Goal: Transaction & Acquisition: Purchase product/service

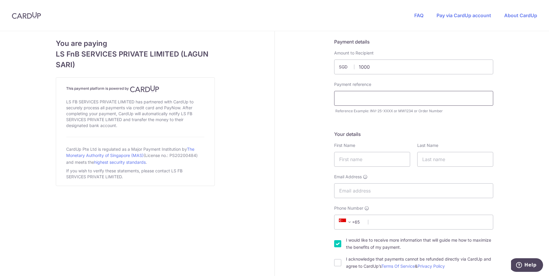
type input "1000.00"
click at [377, 102] on input "text" at bounding box center [413, 98] width 159 height 15
type input "MW1538"
click at [354, 159] on input "text" at bounding box center [372, 159] width 76 height 15
type input "Fikrul"
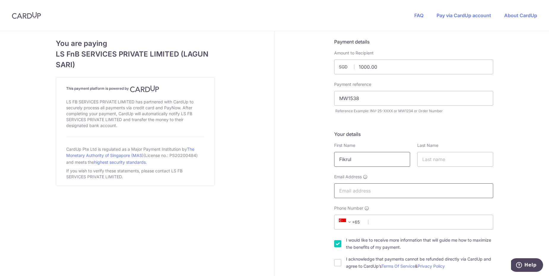
type input "fernandofeek934@gmail.com"
select select "65"
type input "90100745"
type input "640934"
type input "Jurong West St 91 Blk 934, #02-325"
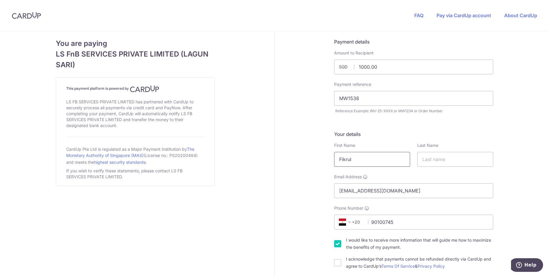
scroll to position [297, 0]
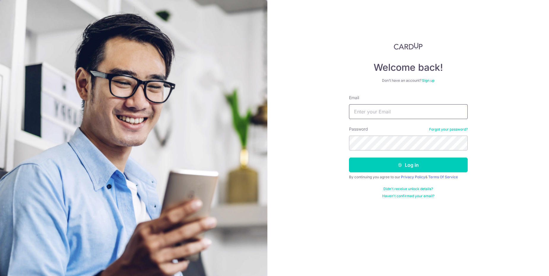
click at [364, 117] on input "Email" at bounding box center [408, 111] width 119 height 15
type input "[EMAIL_ADDRESS][DOMAIN_NAME]"
click at [349, 158] on button "Log in" at bounding box center [408, 165] width 119 height 15
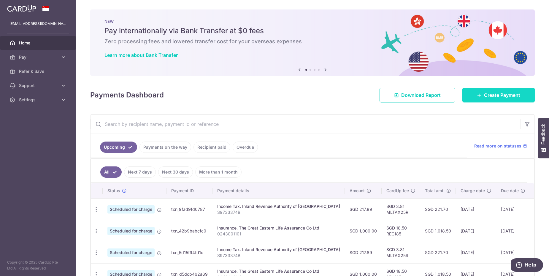
click at [477, 96] on icon at bounding box center [479, 95] width 5 height 5
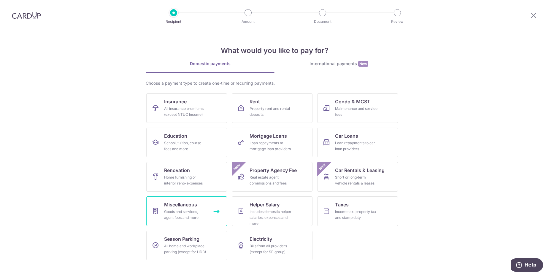
click at [186, 219] on div "Goods and services, agent fees and more" at bounding box center [185, 215] width 43 height 12
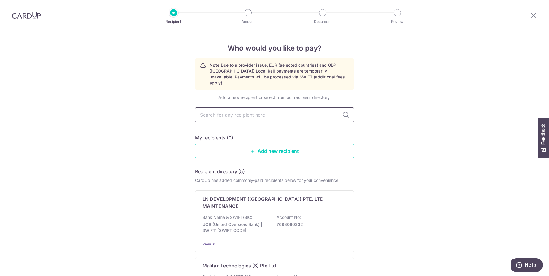
click at [259, 112] on input "text" at bounding box center [274, 115] width 159 height 15
click at [266, 115] on input "text" at bounding box center [274, 115] width 159 height 15
type input "LS"
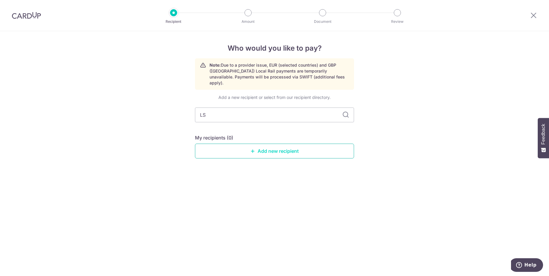
click at [264, 149] on link "Add new recipient" at bounding box center [274, 151] width 159 height 15
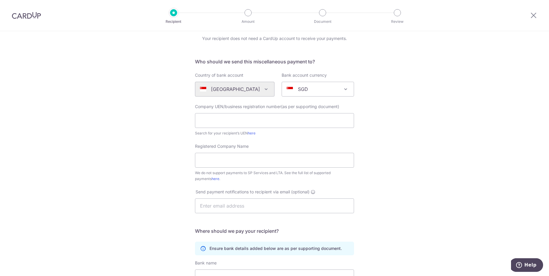
scroll to position [36, 0]
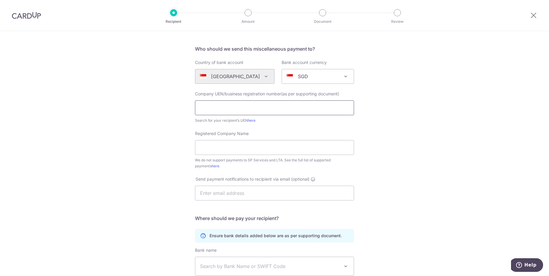
click at [227, 111] on input "text" at bounding box center [274, 108] width 159 height 15
paste input "199408052N"
type input "199408052N"
click at [265, 128] on form "Who should we send this miscellaneous payment to? Country of bank account Alger…" at bounding box center [274, 190] width 159 height 290
click at [247, 146] on input "Registered Company Name" at bounding box center [274, 147] width 159 height 15
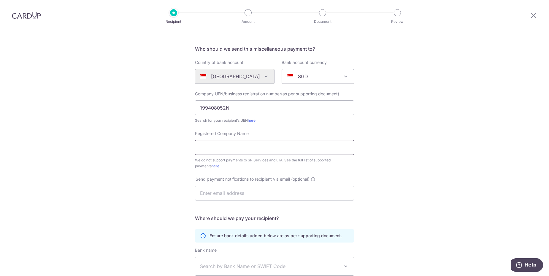
paste input "LAGUN SARI WEDDING & CATERING SERVICES PTE. LTD."
type input "LAGUN SARI WEDDING & CATERING SERVICES PTE. LTD."
click at [380, 173] on div "Who would you like to pay? Your recipient does not need a CardUp account to rec…" at bounding box center [274, 180] width 549 height 368
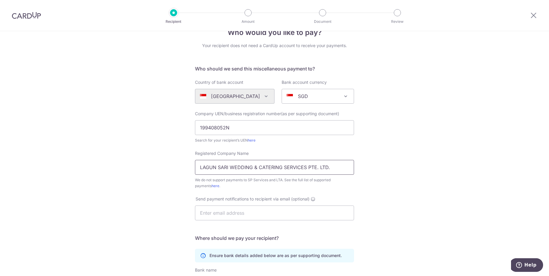
scroll to position [122, 0]
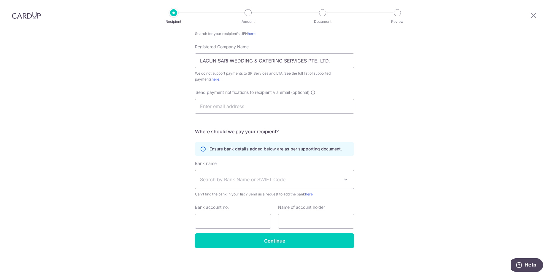
click at [294, 179] on span "Search by Bank Name or SWIFT Code" at bounding box center [269, 179] width 139 height 7
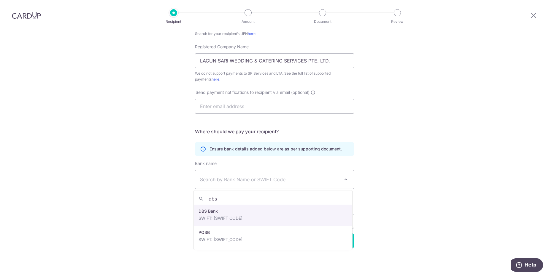
type input "dbs"
select select "6"
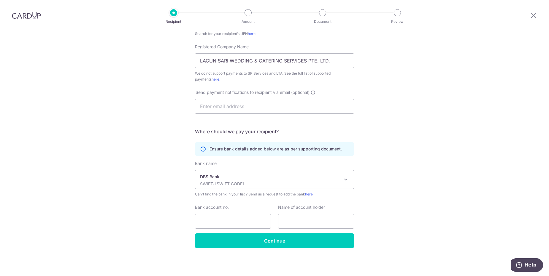
click at [396, 192] on div "Who would you like to pay? Your recipient does not need a CardUp account to rec…" at bounding box center [274, 93] width 549 height 368
click at [243, 225] on input "Bank account no." at bounding box center [233, 221] width 76 height 15
type input "0179056454"
click at [293, 224] on input "text" at bounding box center [316, 221] width 76 height 15
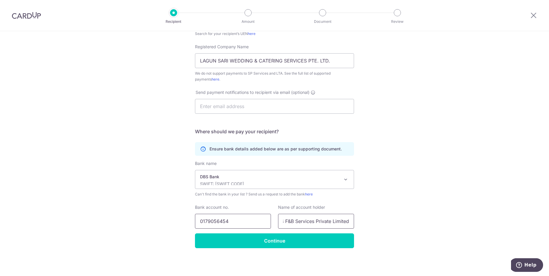
type input "LS F&B Services Private Limited"
click at [242, 224] on input "0179056454" at bounding box center [233, 221] width 76 height 15
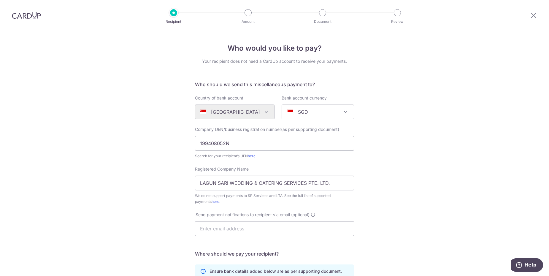
scroll to position [122, 0]
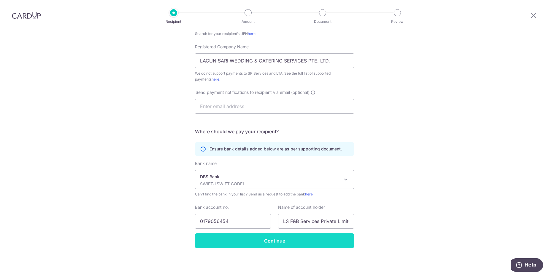
click at [272, 243] on input "Continue" at bounding box center [274, 241] width 159 height 15
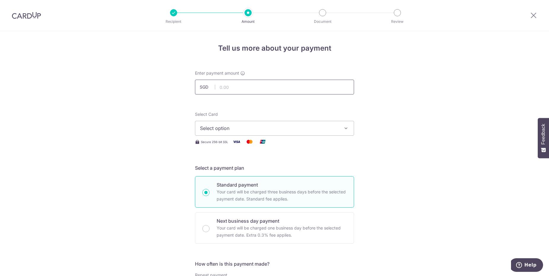
click at [259, 93] on input "text" at bounding box center [274, 87] width 159 height 15
type input "1,500.00"
click at [288, 130] on span "Select option" at bounding box center [269, 128] width 138 height 7
click at [246, 170] on span "**** 4163" at bounding box center [274, 170] width 149 height 7
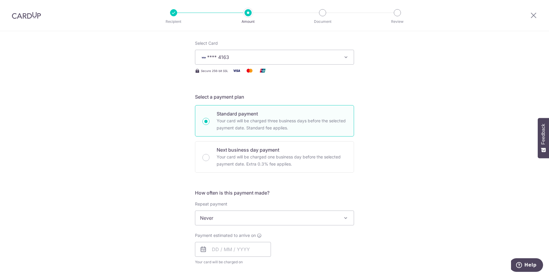
scroll to position [142, 0]
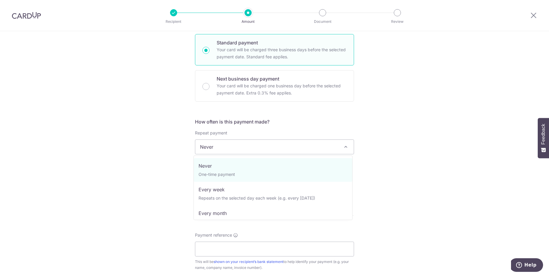
click at [255, 152] on span "Never" at bounding box center [274, 147] width 158 height 14
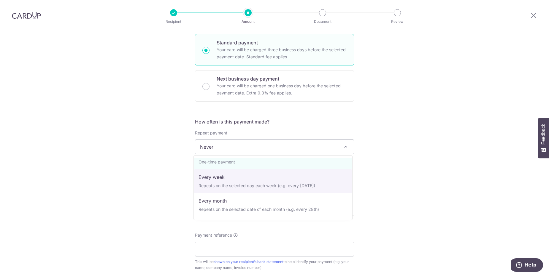
scroll to position [0, 0]
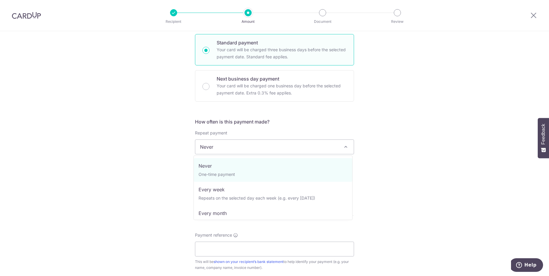
click at [448, 140] on div "Tell us more about your payment Enter payment amount SGD 1,500.00 1500.00 Recip…" at bounding box center [274, 157] width 549 height 536
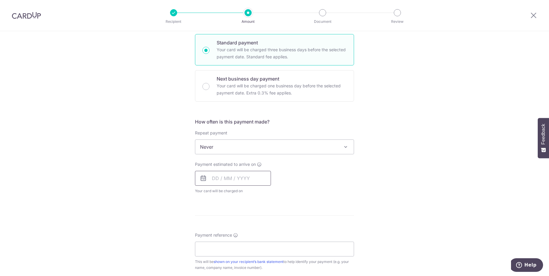
click at [242, 177] on input "text" at bounding box center [233, 178] width 76 height 15
click at [329, 160] on div "How often is this payment made? Repeat payment Never Every week Every month Eve…" at bounding box center [274, 158] width 159 height 81
click at [242, 181] on input "text" at bounding box center [233, 178] width 76 height 15
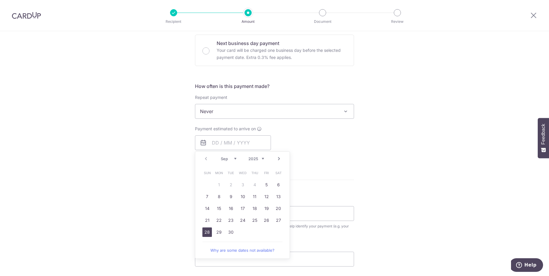
click at [204, 233] on link "28" at bounding box center [206, 232] width 9 height 9
type input "28/09/2025"
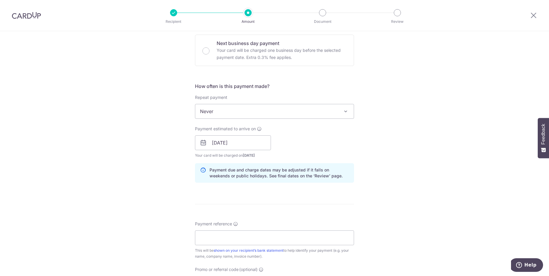
click at [288, 113] on span "Never" at bounding box center [274, 111] width 158 height 14
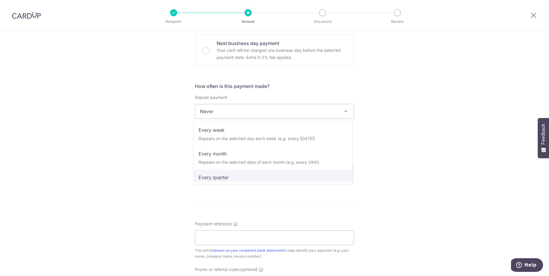
scroll to position [24, 0]
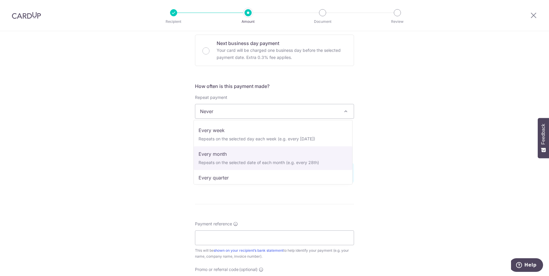
select select "3"
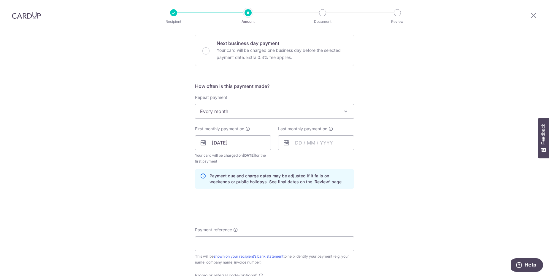
click at [380, 134] on div "Tell us more about your payment Enter payment amount SGD 1,500.00 1500.00 Recip…" at bounding box center [274, 136] width 549 height 567
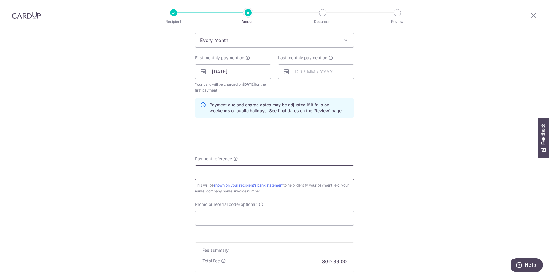
click at [300, 168] on input "Payment reference" at bounding box center [274, 172] width 159 height 15
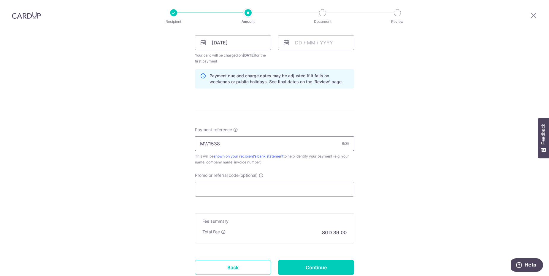
scroll to position [320, 0]
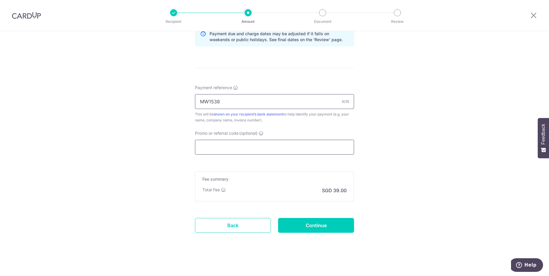
type input "MW1538"
click at [247, 151] on input "Promo or referral code (optional)" at bounding box center [274, 147] width 159 height 15
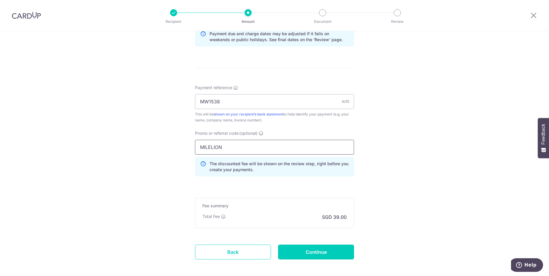
type input "MILELION"
click at [359, 172] on div "Tell us more about your payment Enter payment amount SGD 1,500.00 1500.00 Recip…" at bounding box center [274, 7] width 549 height 593
click at [306, 254] on input "Continue" at bounding box center [316, 252] width 76 height 15
type input "Create Schedule"
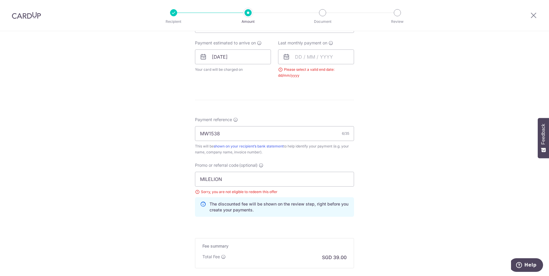
scroll to position [193, 0]
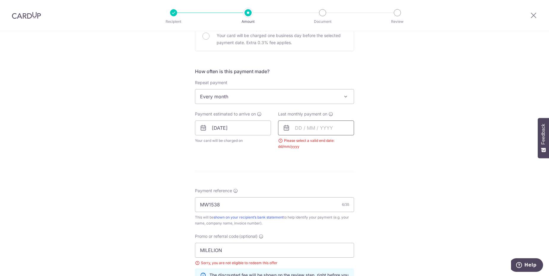
click at [292, 131] on input "text" at bounding box center [316, 128] width 76 height 15
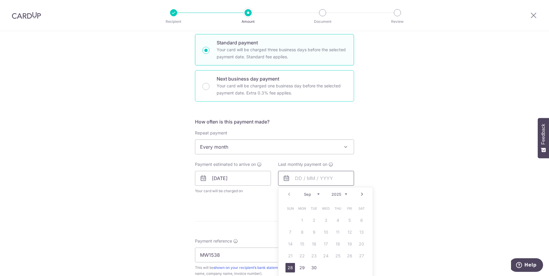
scroll to position [178, 0]
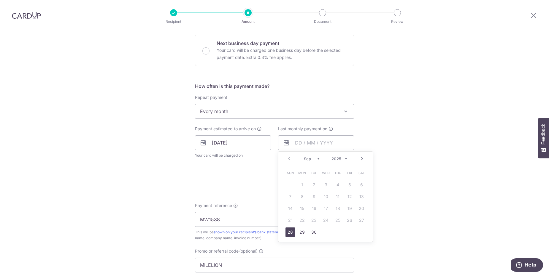
drag, startPoint x: 314, startPoint y: 159, endPoint x: 325, endPoint y: 179, distance: 22.4
click at [325, 179] on div "Prev Next Sep Oct Nov [DATE] 2026 2027 2028 2029 2030 2031 2032 2033 2034 2035 …" at bounding box center [325, 197] width 95 height 91
click at [359, 159] on link "Next" at bounding box center [361, 158] width 7 height 7
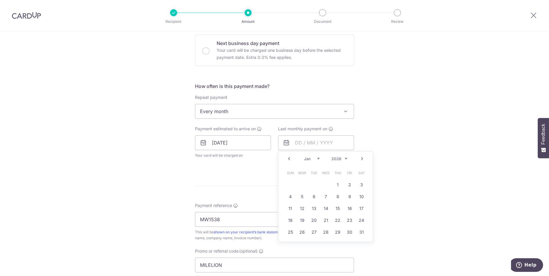
click at [359, 159] on link "Next" at bounding box center [361, 158] width 7 height 7
click at [358, 222] on link "28" at bounding box center [360, 220] width 9 height 9
type input "[DATE]"
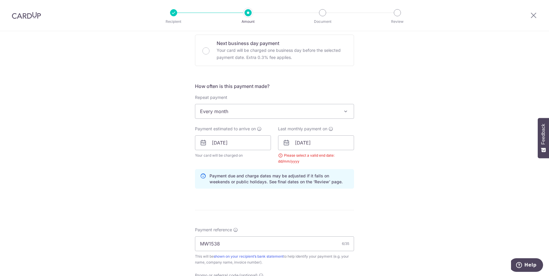
click at [407, 184] on div "Tell us more about your payment Enter payment amount SGD 1,500.00 1500.00 Selec…" at bounding box center [274, 154] width 549 height 602
click at [265, 159] on div "Payment estimated to arrive on 28/09/2025 Your card will be charged on for the …" at bounding box center [232, 145] width 83 height 39
click at [342, 148] on input "28/03/2026" at bounding box center [316, 143] width 76 height 15
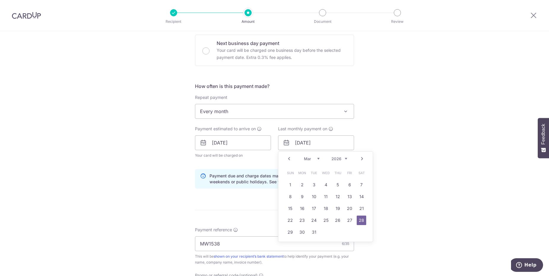
click at [365, 153] on div "Prev Next Jan Feb Mar Apr May Jun Jul Aug Sep Oct Nov Dec 2025 2026 2027 2028 2…" at bounding box center [325, 159] width 94 height 14
click at [359, 225] on table "Sun Mon Tue Wed Thu Fri Sat 1 2 3 4 5 6 7 8 9 10 11 12 13 14 15 16 17 18 19 20 …" at bounding box center [325, 202] width 83 height 71
click at [359, 225] on link "28" at bounding box center [360, 220] width 9 height 9
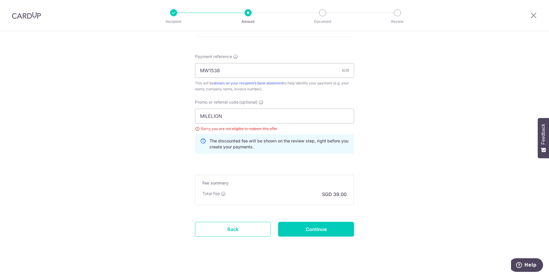
scroll to position [356, 0]
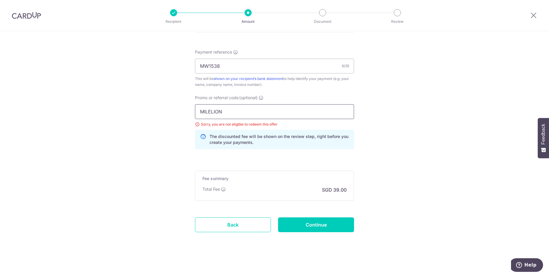
click at [241, 111] on input "MILELION" at bounding box center [274, 111] width 159 height 15
paste input "REC185"
type input "REC185"
click at [321, 228] on input "Continue" at bounding box center [316, 225] width 76 height 15
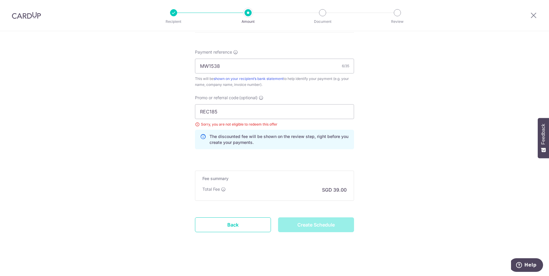
type input "Create Schedule"
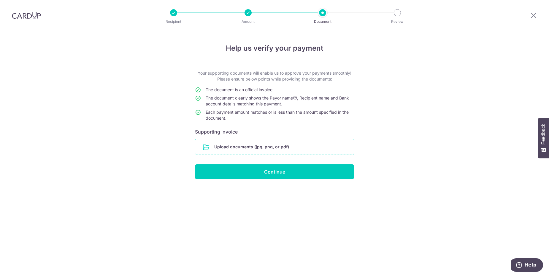
click at [249, 147] on input "file" at bounding box center [274, 146] width 158 height 15
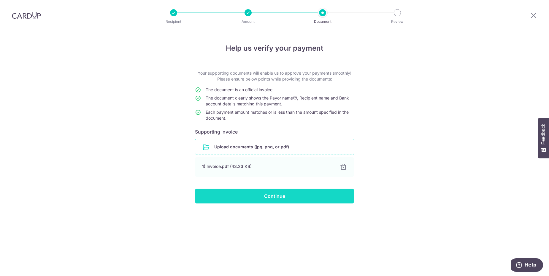
click at [283, 192] on input "Continue" at bounding box center [274, 196] width 159 height 15
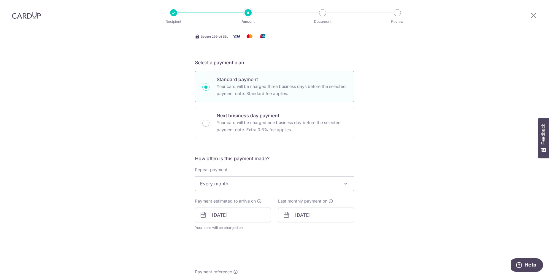
scroll to position [178, 0]
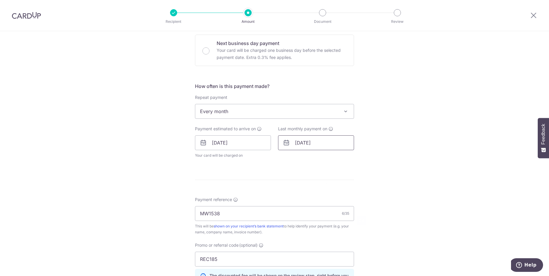
click at [324, 142] on input "[DATE]" at bounding box center [316, 143] width 76 height 15
click at [289, 161] on link "Prev" at bounding box center [288, 158] width 7 height 7
click at [288, 161] on link "Prev" at bounding box center [288, 158] width 7 height 7
click at [324, 232] on link "28" at bounding box center [325, 232] width 9 height 9
type input "[DATE]"
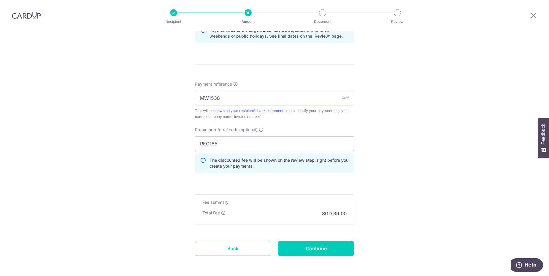
scroll to position [342, 0]
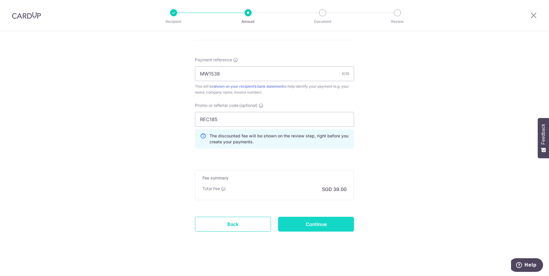
click at [332, 228] on input "Continue" at bounding box center [316, 224] width 76 height 15
type input "Update Schedule"
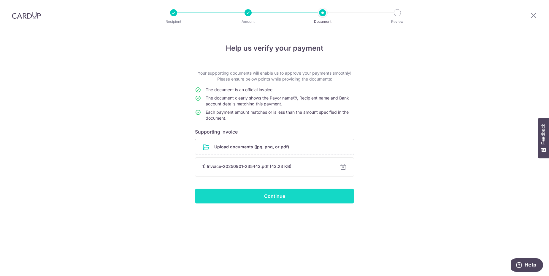
click at [275, 197] on input "Continue" at bounding box center [274, 196] width 159 height 15
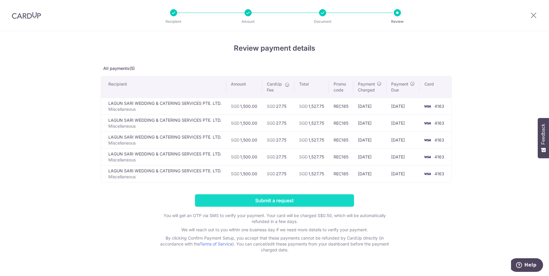
click at [293, 200] on input "Submit a request" at bounding box center [274, 201] width 159 height 12
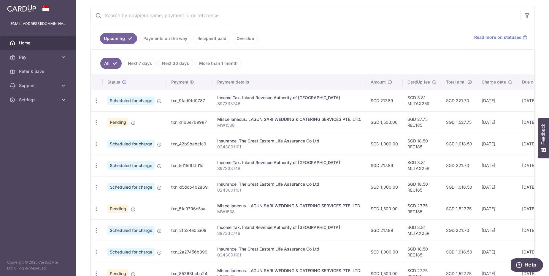
scroll to position [185, 0]
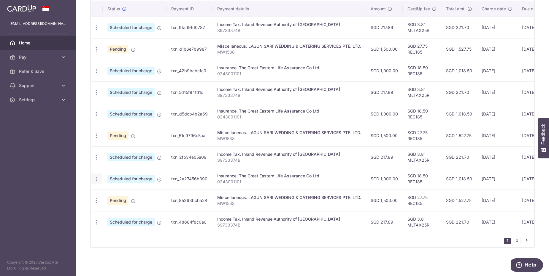
click at [99, 31] on icon "button" at bounding box center [96, 28] width 6 height 6
click at [97, 178] on icon "button" at bounding box center [96, 179] width 6 height 6
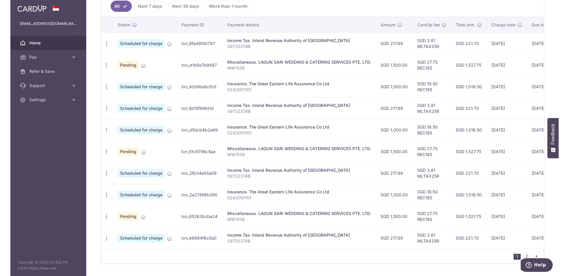
scroll to position [149, 0]
